Goal: Transaction & Acquisition: Download file/media

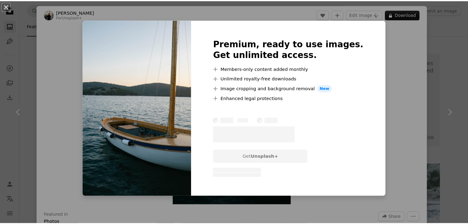
scroll to position [1537, 0]
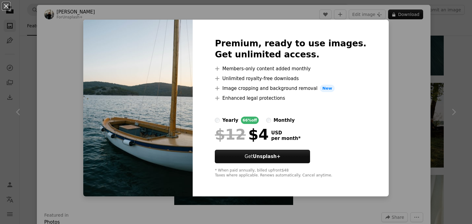
click at [382, 54] on div "An X shape Premium, ready to use images. Get unlimited access. A plus sign Memb…" at bounding box center [236, 112] width 472 height 224
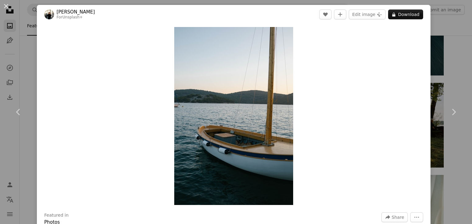
click at [449, 30] on div "An X shape Chevron left Chevron right [PERSON_NAME] For Unsplash+ A heart A plu…" at bounding box center [236, 112] width 472 height 224
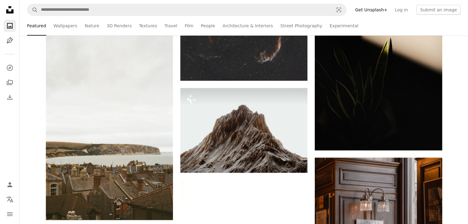
scroll to position [4550, 0]
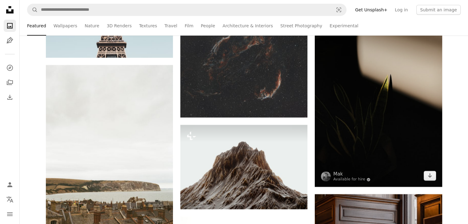
click at [406, 121] on img at bounding box center [377, 92] width 127 height 191
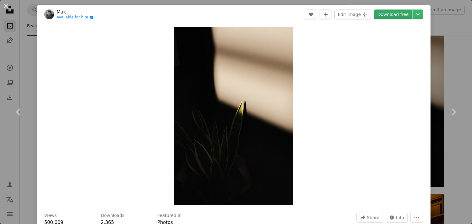
click at [394, 13] on link "Download free" at bounding box center [393, 15] width 39 height 10
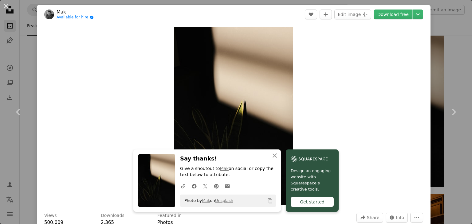
click at [440, 53] on div "An X shape Chevron left Chevron right An X shape Close Say thanks! Give a shout…" at bounding box center [236, 112] width 472 height 224
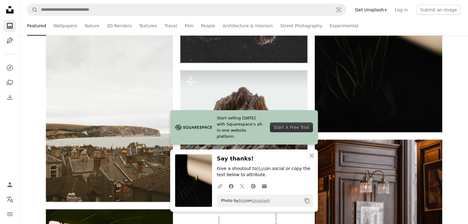
scroll to position [4642, 0]
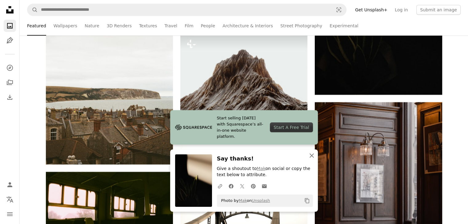
click at [308, 154] on icon "An X shape" at bounding box center [311, 155] width 7 height 7
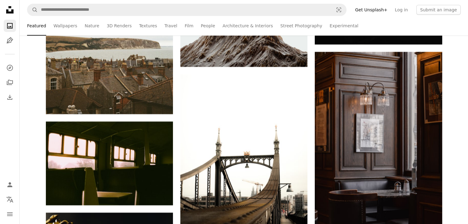
scroll to position [4704, 0]
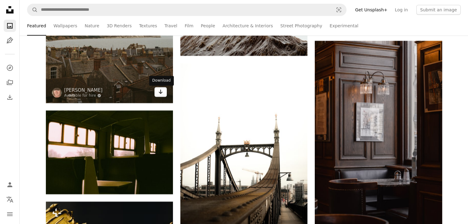
click at [165, 90] on link "Arrow pointing down" at bounding box center [160, 92] width 12 height 10
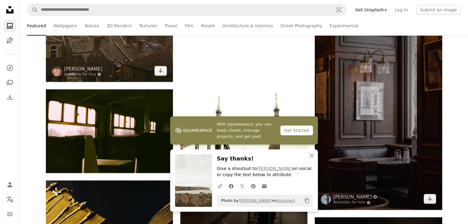
scroll to position [4827, 0]
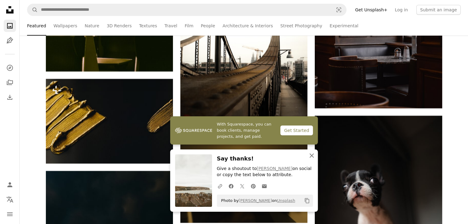
click at [316, 156] on button "An X shape Close" at bounding box center [311, 156] width 12 height 12
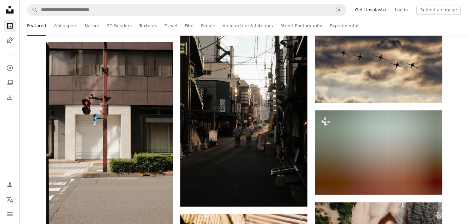
scroll to position [5134, 0]
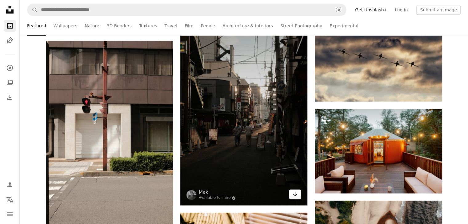
click at [291, 193] on link "Arrow pointing down" at bounding box center [295, 195] width 12 height 10
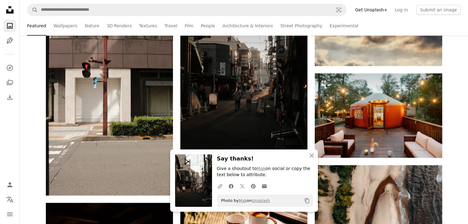
scroll to position [5196, 0]
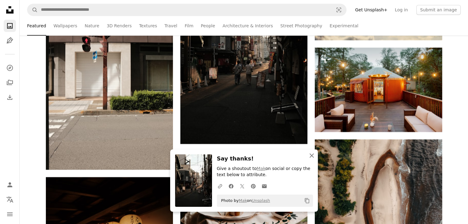
click at [313, 159] on icon "An X shape" at bounding box center [311, 155] width 7 height 7
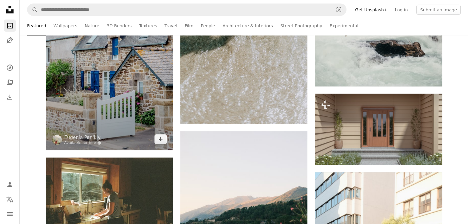
scroll to position [5933, 0]
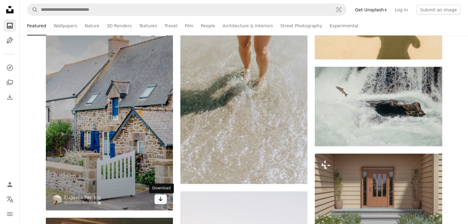
click at [161, 199] on icon "Arrow pointing down" at bounding box center [160, 199] width 5 height 7
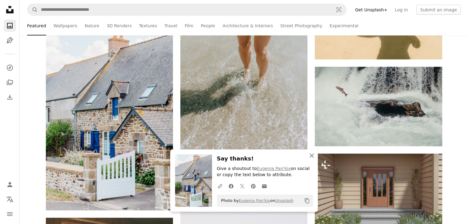
click at [312, 157] on icon "button" at bounding box center [311, 156] width 4 height 4
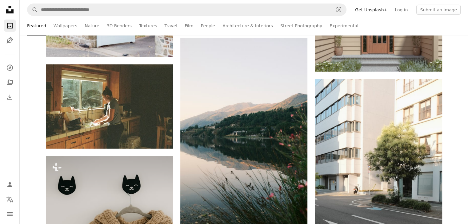
scroll to position [6149, 0]
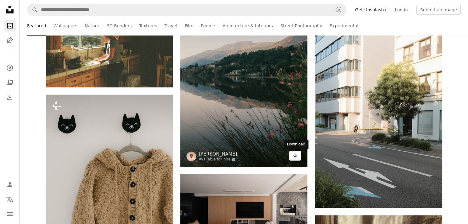
click at [295, 158] on icon "Download" at bounding box center [295, 156] width 4 height 4
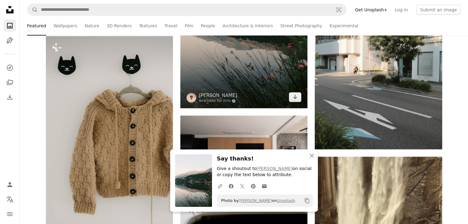
scroll to position [6210, 0]
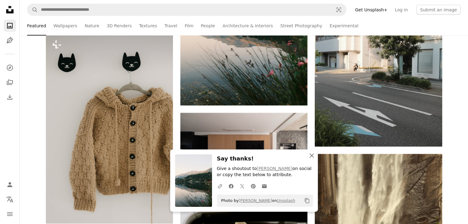
click at [312, 157] on icon "An X shape" at bounding box center [311, 155] width 7 height 7
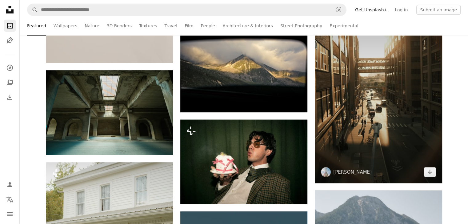
scroll to position [6579, 0]
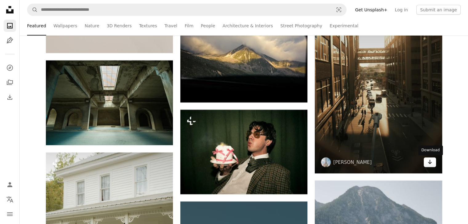
click at [427, 164] on icon "Arrow pointing down" at bounding box center [429, 162] width 5 height 7
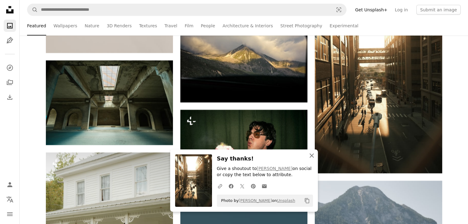
click at [312, 156] on icon "An X shape" at bounding box center [311, 155] width 7 height 7
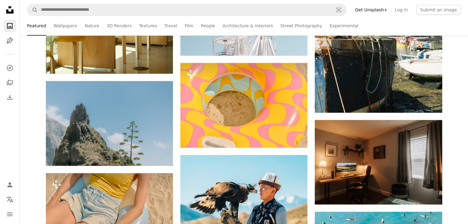
scroll to position [7624, 0]
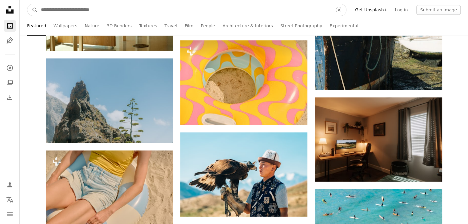
click at [253, 10] on input "Find visuals sitewide" at bounding box center [184, 10] width 293 height 12
type input "**********"
click at [27, 4] on button "A magnifying glass" at bounding box center [32, 10] width 10 height 12
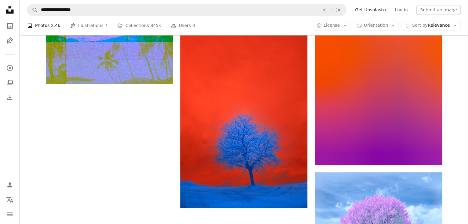
scroll to position [1199, 0]
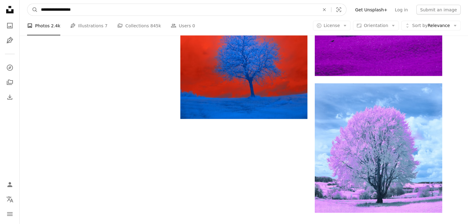
click at [86, 11] on input "**********" at bounding box center [177, 10] width 279 height 12
type input "**********"
click at [27, 4] on button "A magnifying glass" at bounding box center [32, 10] width 10 height 12
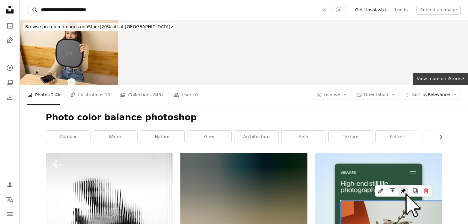
drag, startPoint x: 101, startPoint y: 10, endPoint x: 35, endPoint y: 10, distance: 66.1
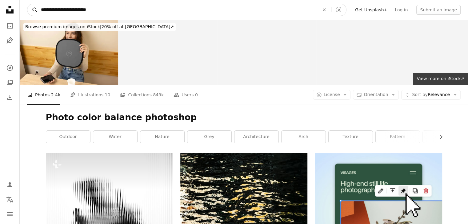
click at [35, 10] on form "**********" at bounding box center [186, 10] width 319 height 12
click at [109, 13] on input "**********" at bounding box center [177, 10] width 279 height 12
drag, startPoint x: 101, startPoint y: 9, endPoint x: 79, endPoint y: 10, distance: 22.1
click at [79, 10] on input "**********" at bounding box center [177, 10] width 279 height 12
drag, startPoint x: 52, startPoint y: 10, endPoint x: 32, endPoint y: 8, distance: 20.8
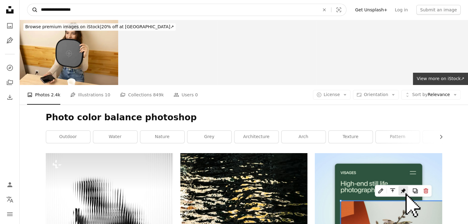
click at [33, 12] on form "**********" at bounding box center [186, 10] width 319 height 12
type input "**********"
click at [27, 4] on button "A magnifying glass" at bounding box center [32, 10] width 10 height 12
